Goal: Task Accomplishment & Management: Complete application form

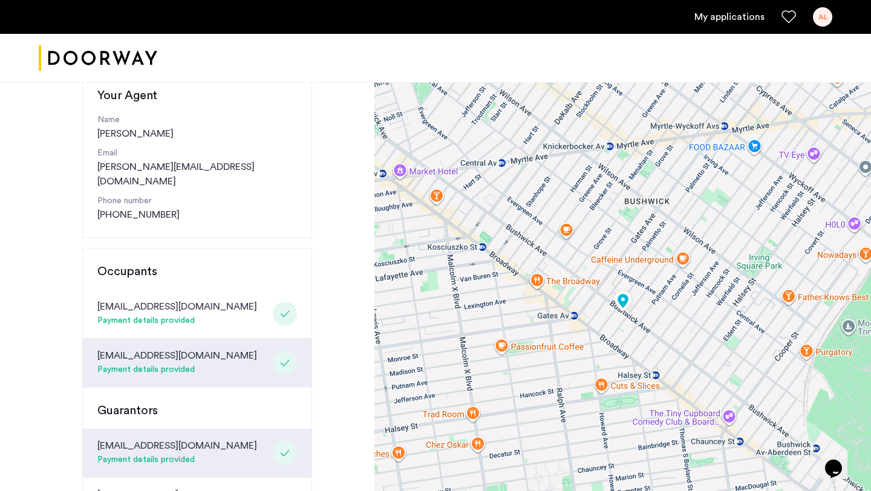
scroll to position [132, 0]
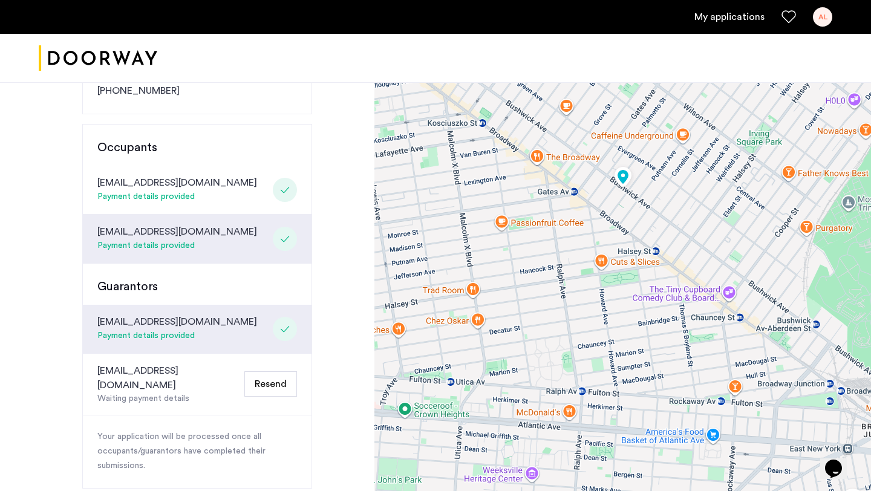
scroll to position [241, 0]
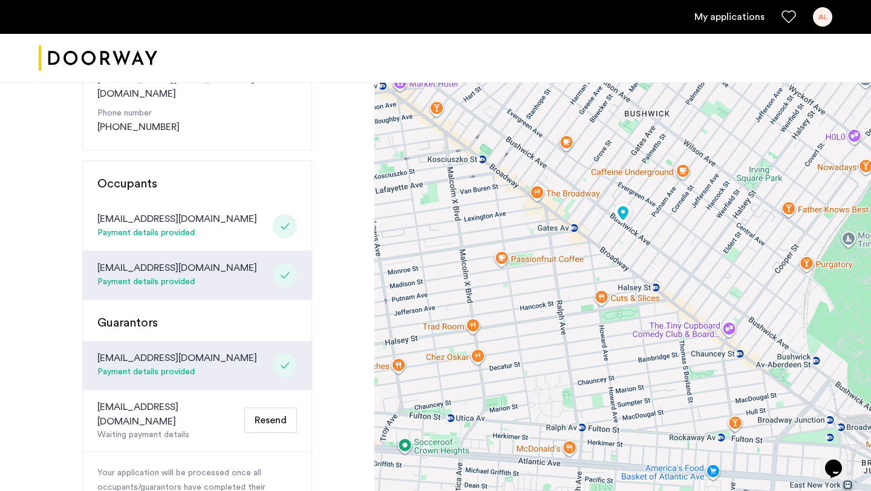
scroll to position [232, 0]
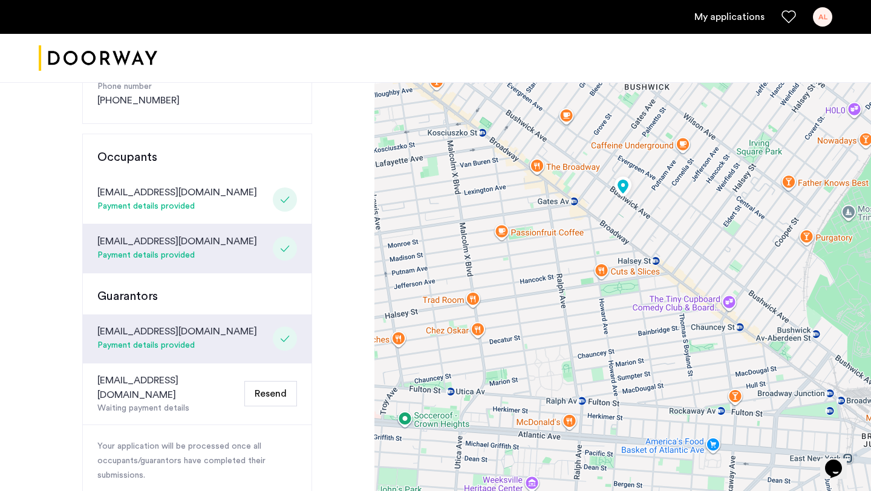
scroll to position [256, 0]
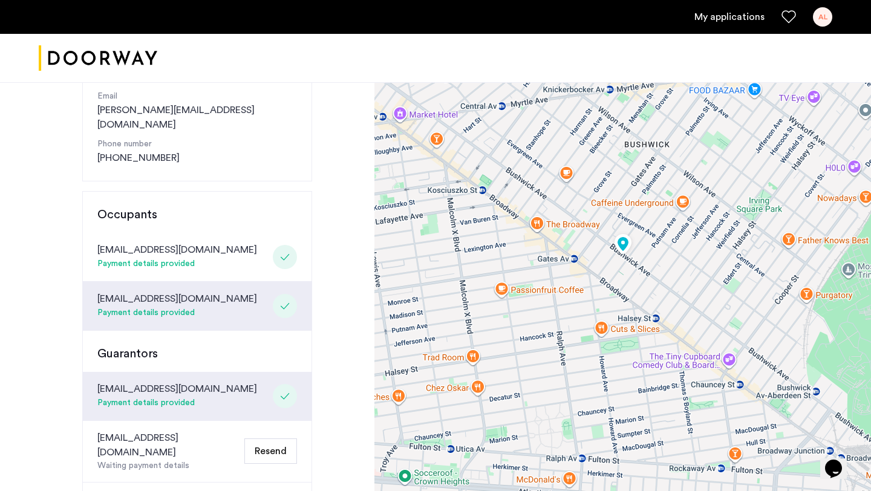
scroll to position [198, 0]
